Goal: Task Accomplishment & Management: Manage account settings

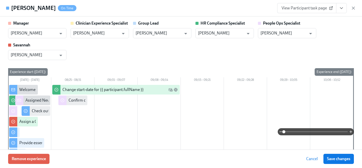
scroll to position [0, 7029]
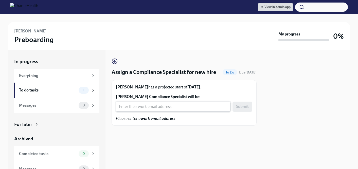
click at [142, 109] on input "Victoria Martin's Compliance Specialist will be:" at bounding box center [173, 107] width 115 height 10
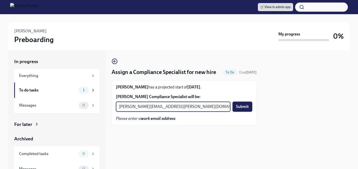
type input "chelsey.mendoza@charliehealth.com"
click at [243, 108] on span "Submit" at bounding box center [242, 106] width 13 height 5
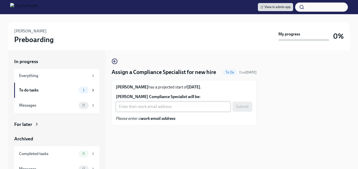
click at [135, 106] on input "Olivia Evans's Compliance Specialist will be:" at bounding box center [173, 107] width 115 height 10
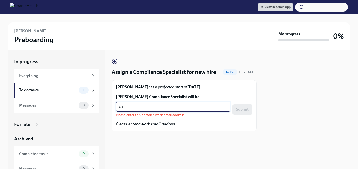
type input "c"
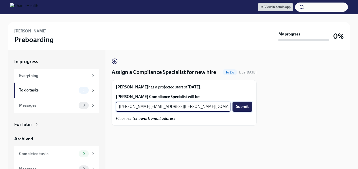
type input "tyler.pieper@charliehealth.com"
click at [239, 108] on span "Submit" at bounding box center [242, 106] width 13 height 5
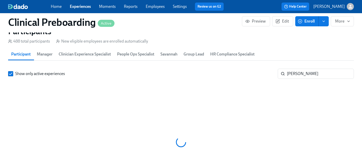
scroll to position [0, 6735]
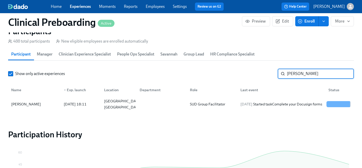
drag, startPoint x: 308, startPoint y: 75, endPoint x: 267, endPoint y: 73, distance: 40.7
click at [267, 73] on div "Show only active experiences sheri ​" at bounding box center [181, 74] width 346 height 10
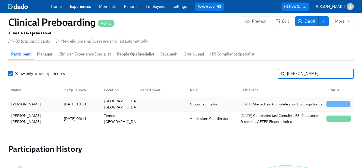
type input "olivia"
click at [24, 104] on div "Olivia Evans" at bounding box center [26, 104] width 34 height 6
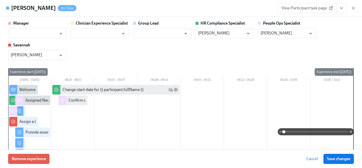
click at [344, 8] on icon "View task page" at bounding box center [341, 8] width 5 height 5
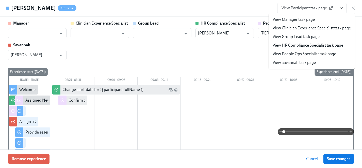
click at [293, 44] on link "View HR Compliance Specialist task page" at bounding box center [308, 46] width 71 height 6
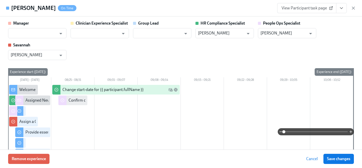
scroll to position [0, 7029]
click at [35, 35] on input "text" at bounding box center [34, 33] width 46 height 10
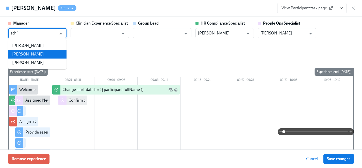
click at [35, 56] on li "Gaby Schilling" at bounding box center [37, 54] width 58 height 9
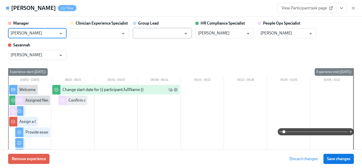
type input "Gaby Schilling"
click at [144, 32] on input "text" at bounding box center [159, 33] width 46 height 10
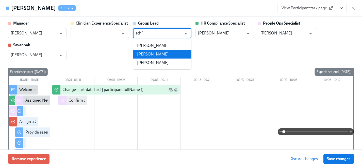
click at [163, 54] on li "Gaby Schilling" at bounding box center [162, 54] width 58 height 9
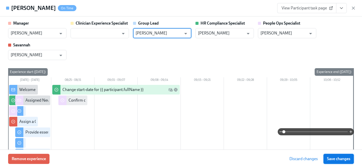
type input "Gaby Schilling"
click at [339, 157] on span "Save changes" at bounding box center [338, 159] width 23 height 5
type input "Gaby Schilling"
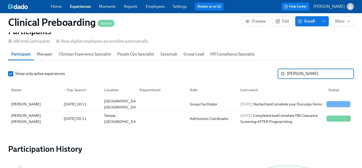
drag, startPoint x: 318, startPoint y: 75, endPoint x: 234, endPoint y: 75, distance: 84.5
click at [234, 75] on div "Show only active experiences olivia ​" at bounding box center [181, 74] width 346 height 10
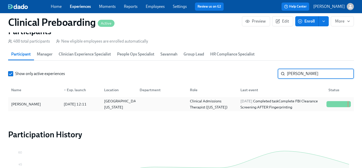
type input "madison w"
click at [28, 104] on div "Madison Wimmer" at bounding box center [26, 104] width 34 height 6
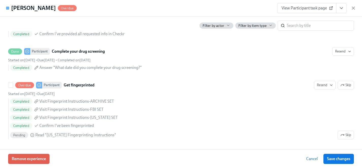
scroll to position [707, 0]
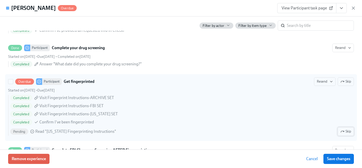
click at [345, 133] on span "Skip" at bounding box center [345, 131] width 11 height 5
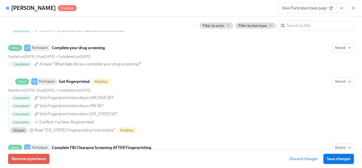
click at [344, 159] on span "Save changes" at bounding box center [338, 159] width 23 height 5
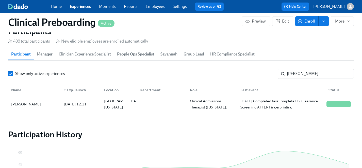
click at [81, 6] on link "Experiences" at bounding box center [80, 6] width 21 height 5
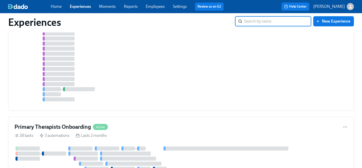
scroll to position [1544, 0]
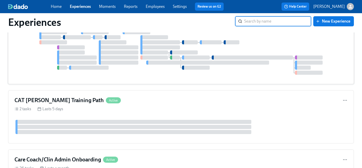
click at [177, 84] on div "THE Group Facilitator Onboarding Active 23 tasks 2 automations Lasts a month" at bounding box center [181, 43] width 346 height 84
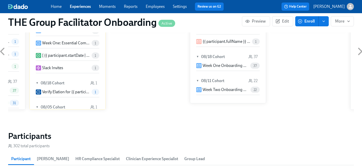
scroll to position [0, 7618]
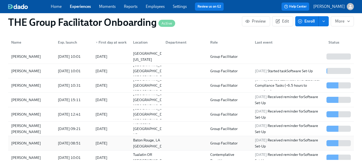
click at [20, 143] on div "Christopher Jones" at bounding box center [26, 143] width 34 height 6
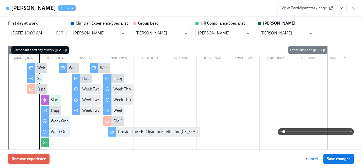
click at [34, 157] on span "Remove experience" at bounding box center [29, 159] width 34 height 5
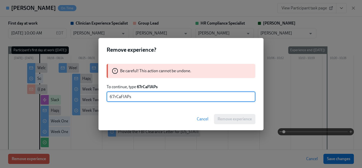
click at [124, 96] on input "67rCaFIAPs" at bounding box center [181, 97] width 149 height 10
type input "67rCaFlAPs"
click at [244, 119] on span "Remove experience" at bounding box center [235, 119] width 34 height 5
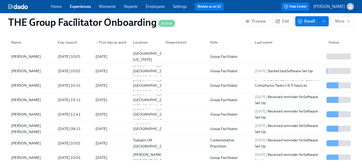
scroll to position [0, 8393]
click at [78, 6] on link "Experiences" at bounding box center [80, 6] width 21 height 5
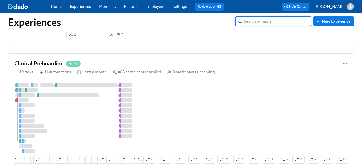
scroll to position [106, 0]
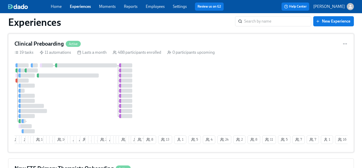
click at [87, 101] on div at bounding box center [78, 98] width 128 height 70
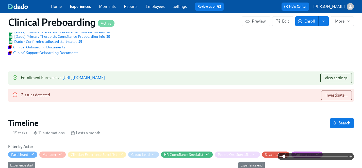
scroll to position [331, 0]
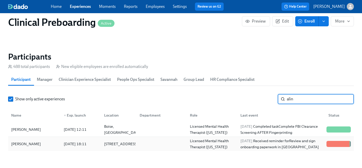
type input "alin"
click at [24, 144] on div "[PERSON_NAME]" at bounding box center [26, 144] width 34 height 6
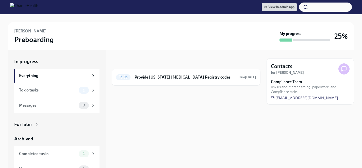
click at [29, 124] on div "For later" at bounding box center [23, 124] width 18 height 7
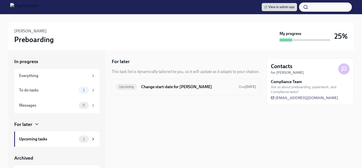
click at [159, 85] on h6 "Change start-date for [PERSON_NAME]" at bounding box center [187, 87] width 93 height 6
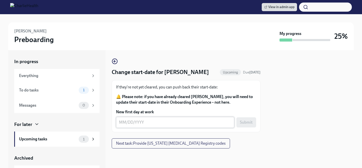
click at [165, 124] on textarea "New first day at work" at bounding box center [175, 123] width 112 height 6
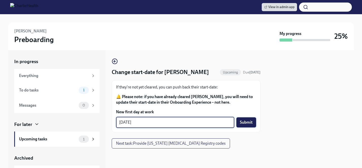
type textarea "[DATE]"
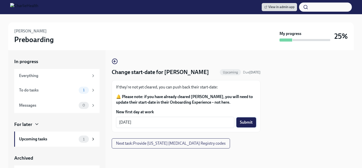
click at [245, 119] on button "Submit" at bounding box center [246, 123] width 20 height 10
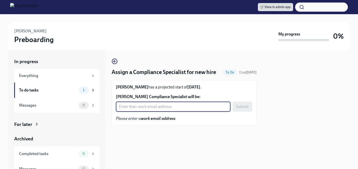
click at [160, 107] on input "[PERSON_NAME] Compliance Specialist will be:" at bounding box center [173, 107] width 115 height 10
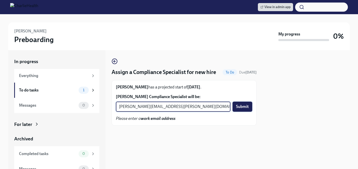
type input "[PERSON_NAME][EMAIL_ADDRESS][PERSON_NAME][DOMAIN_NAME]"
click at [246, 107] on span "Submit" at bounding box center [242, 106] width 13 height 5
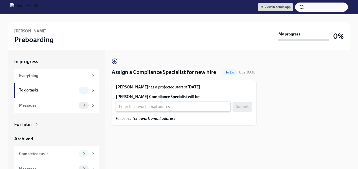
click at [150, 106] on input "[PERSON_NAME] Compliance Specialist will be:" at bounding box center [173, 107] width 115 height 10
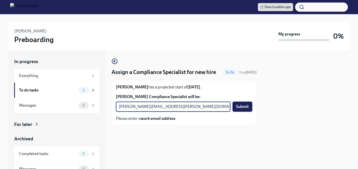
type input "[PERSON_NAME][EMAIL_ADDRESS][PERSON_NAME][DOMAIN_NAME]"
click at [246, 104] on button "Submit" at bounding box center [243, 107] width 20 height 10
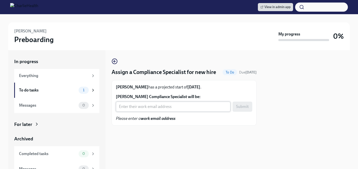
click at [155, 107] on input "Tziah Davis's Compliance Specialist will be:" at bounding box center [173, 107] width 115 height 10
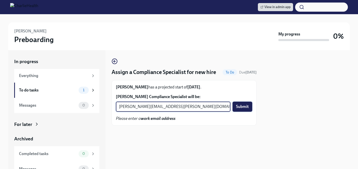
type input "[PERSON_NAME][EMAIL_ADDRESS][PERSON_NAME][DOMAIN_NAME]"
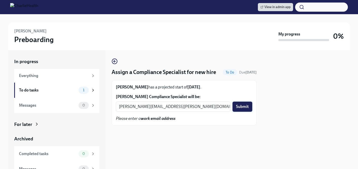
click at [240, 106] on span "Submit" at bounding box center [242, 106] width 13 height 5
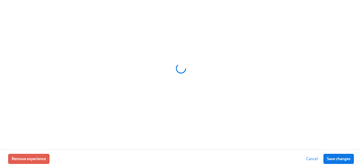
scroll to position [0, 6735]
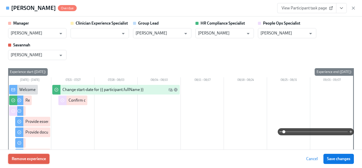
click at [35, 158] on span "Remove experience" at bounding box center [29, 159] width 34 height 5
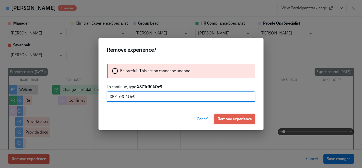
type input "X8ZJrRC4Oe9"
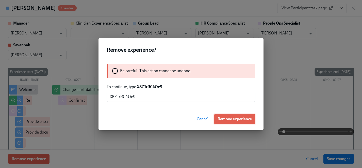
click at [238, 120] on span "Remove experience" at bounding box center [235, 119] width 34 height 5
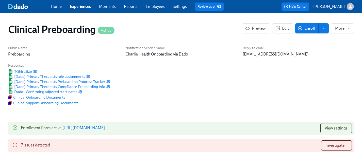
scroll to position [0, 7029]
click at [78, 6] on link "Experiences" at bounding box center [80, 6] width 21 height 5
